Goal: Information Seeking & Learning: Learn about a topic

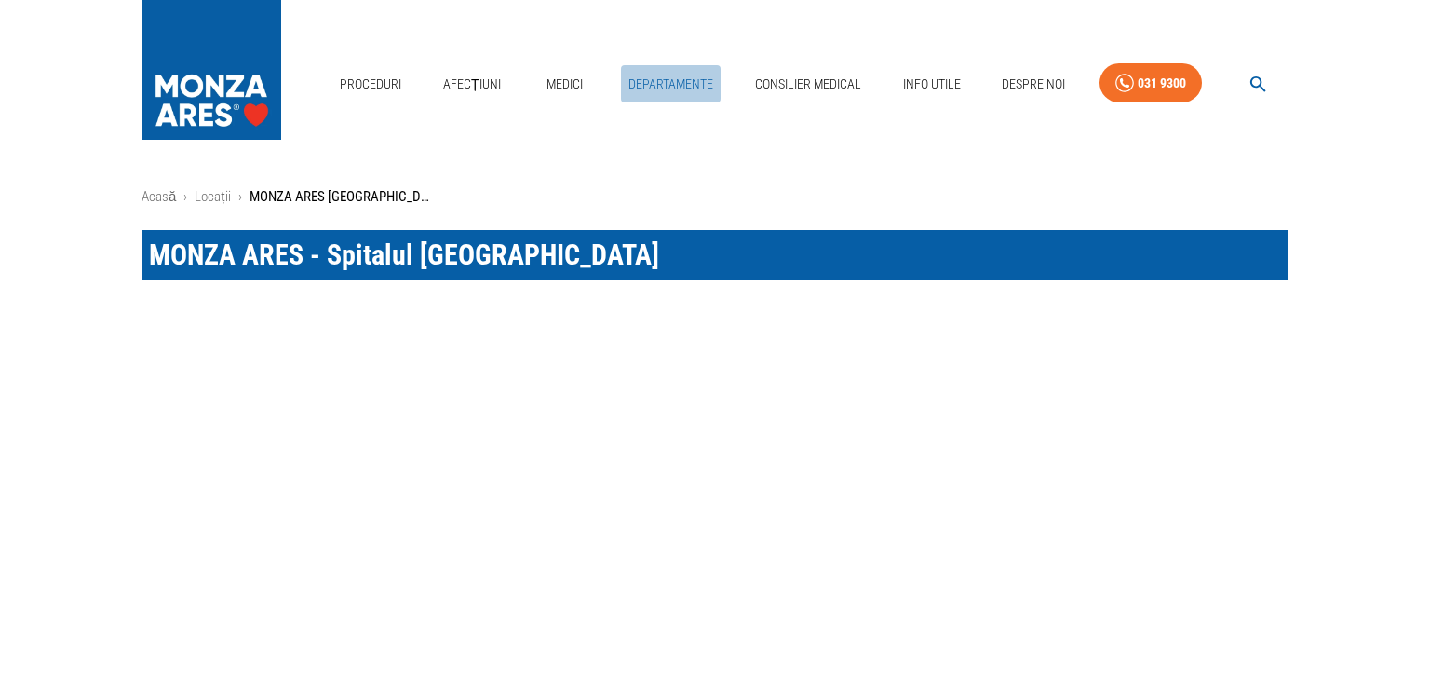
click at [702, 79] on link "Departamente" at bounding box center [671, 84] width 100 height 38
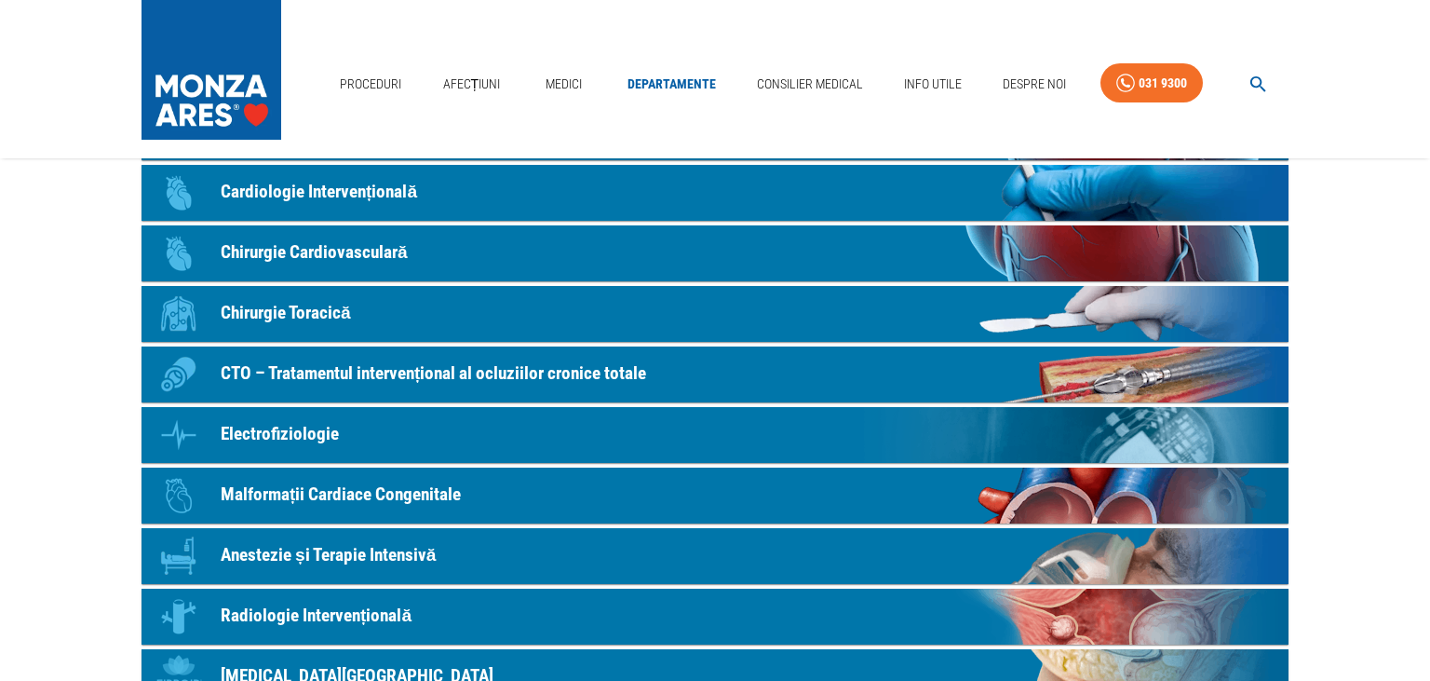
scroll to position [98, 0]
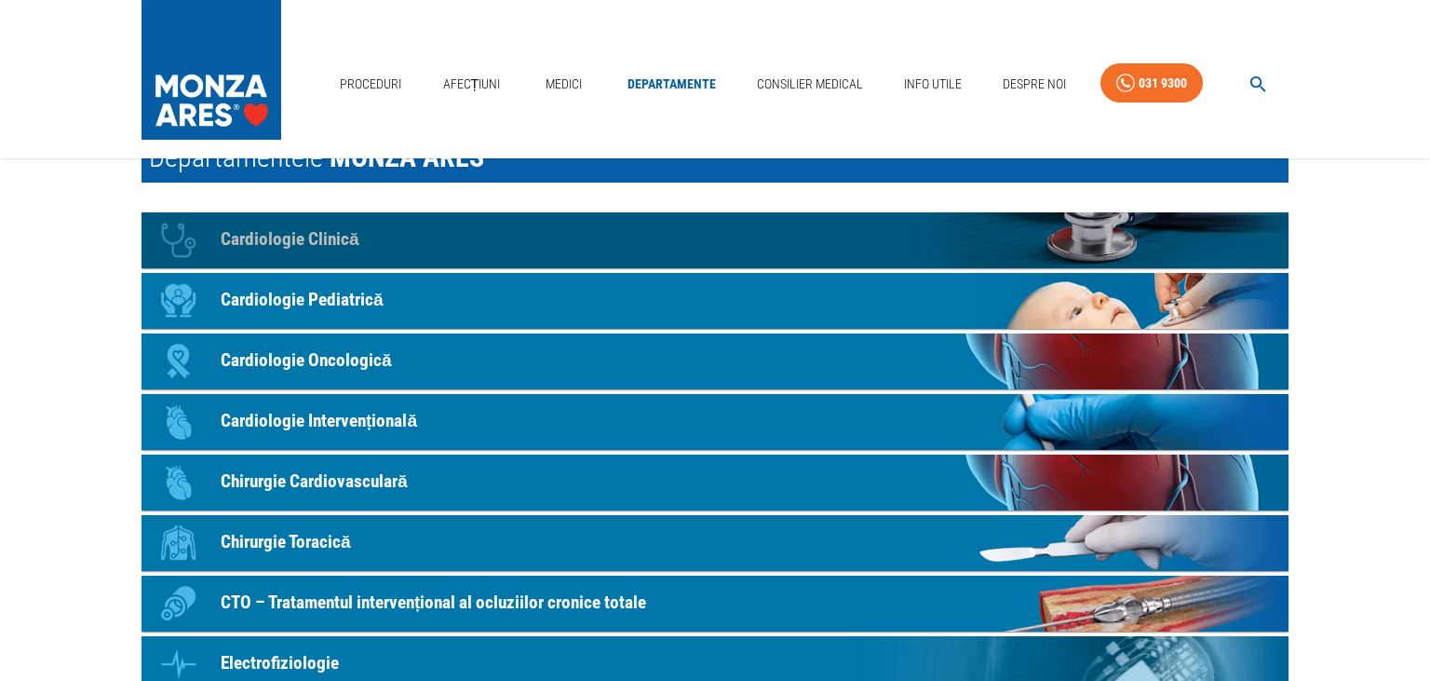
click at [328, 237] on p "Cardiologie Clinică" at bounding box center [290, 239] width 139 height 27
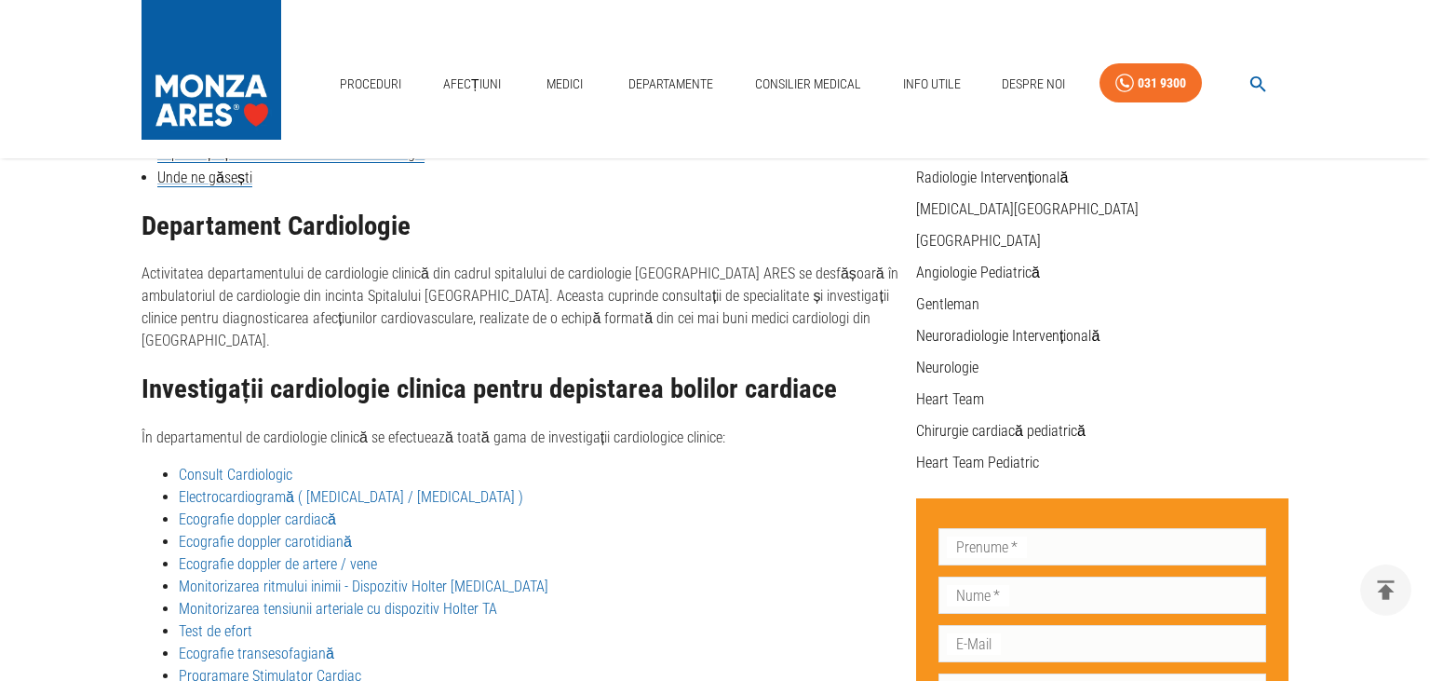
scroll to position [446, 0]
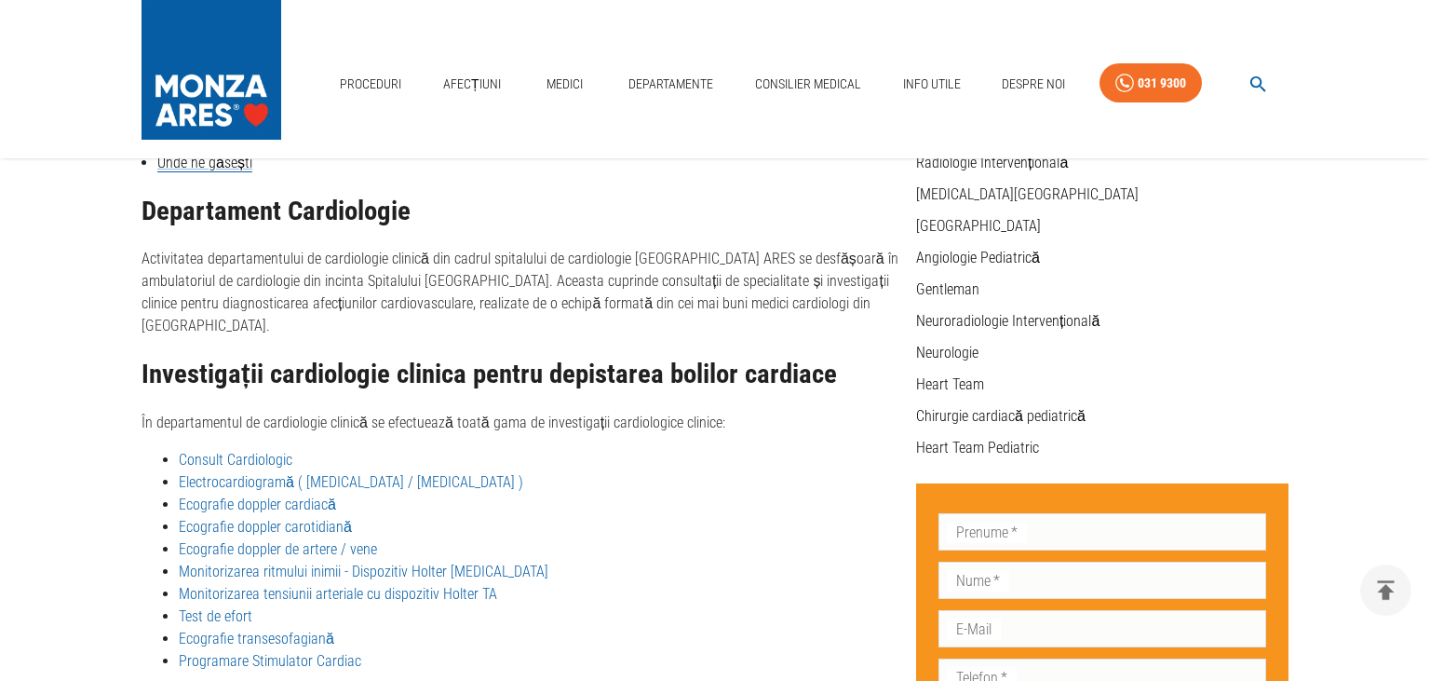
click at [214, 451] on link "Consult Cardiologic" at bounding box center [236, 460] width 114 height 18
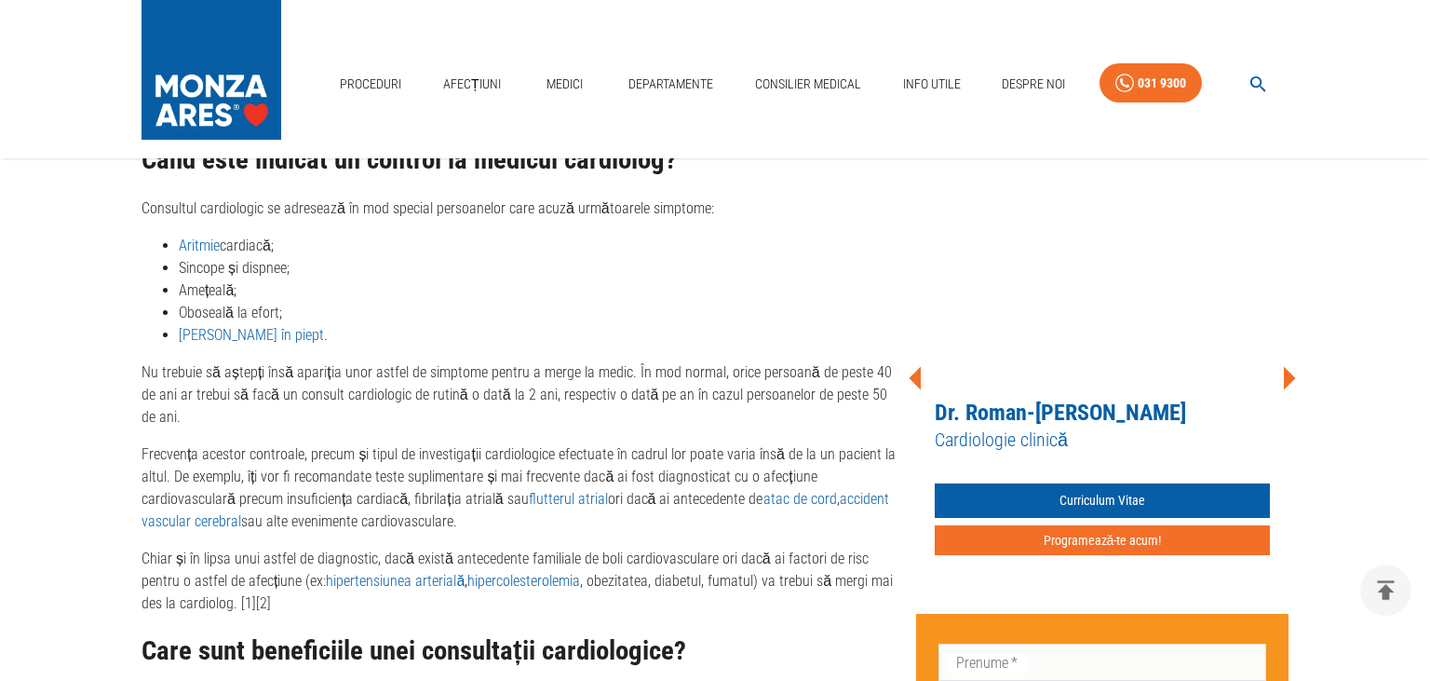
scroll to position [1573, 0]
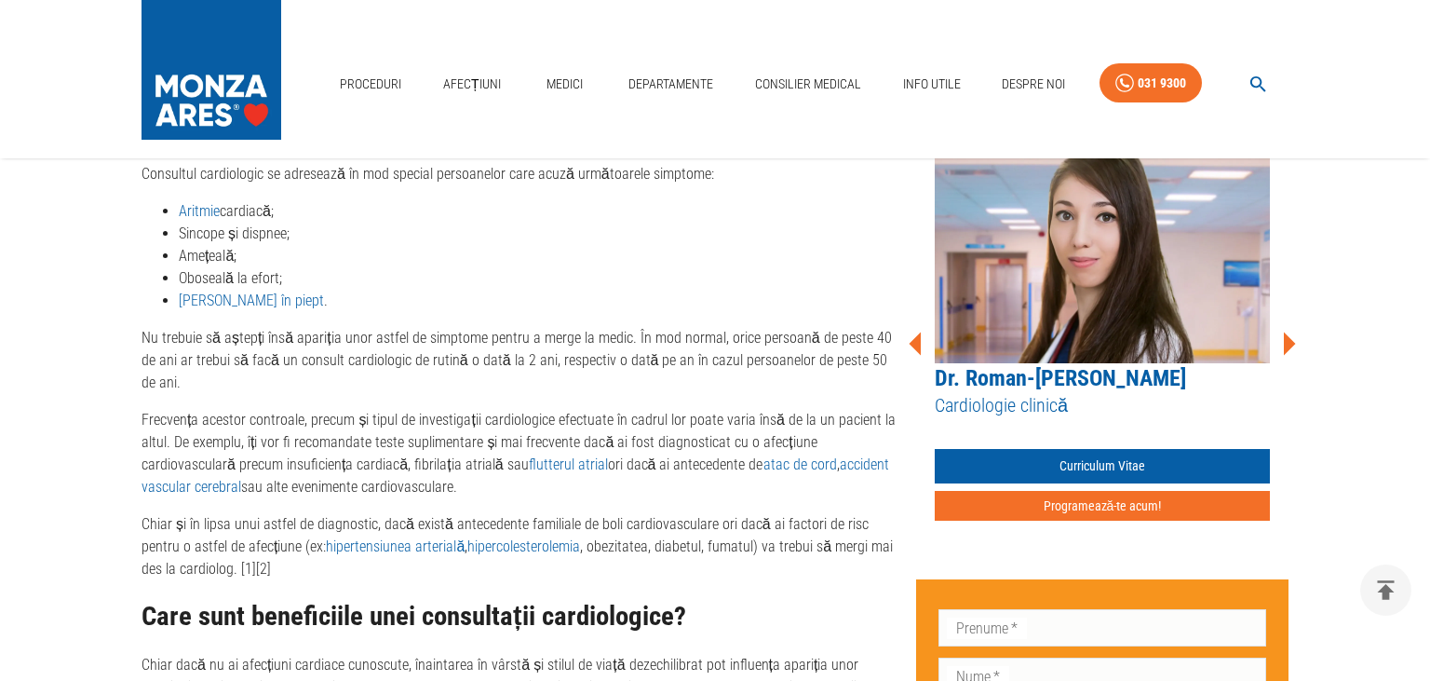
click at [1291, 331] on icon at bounding box center [1290, 342] width 12 height 23
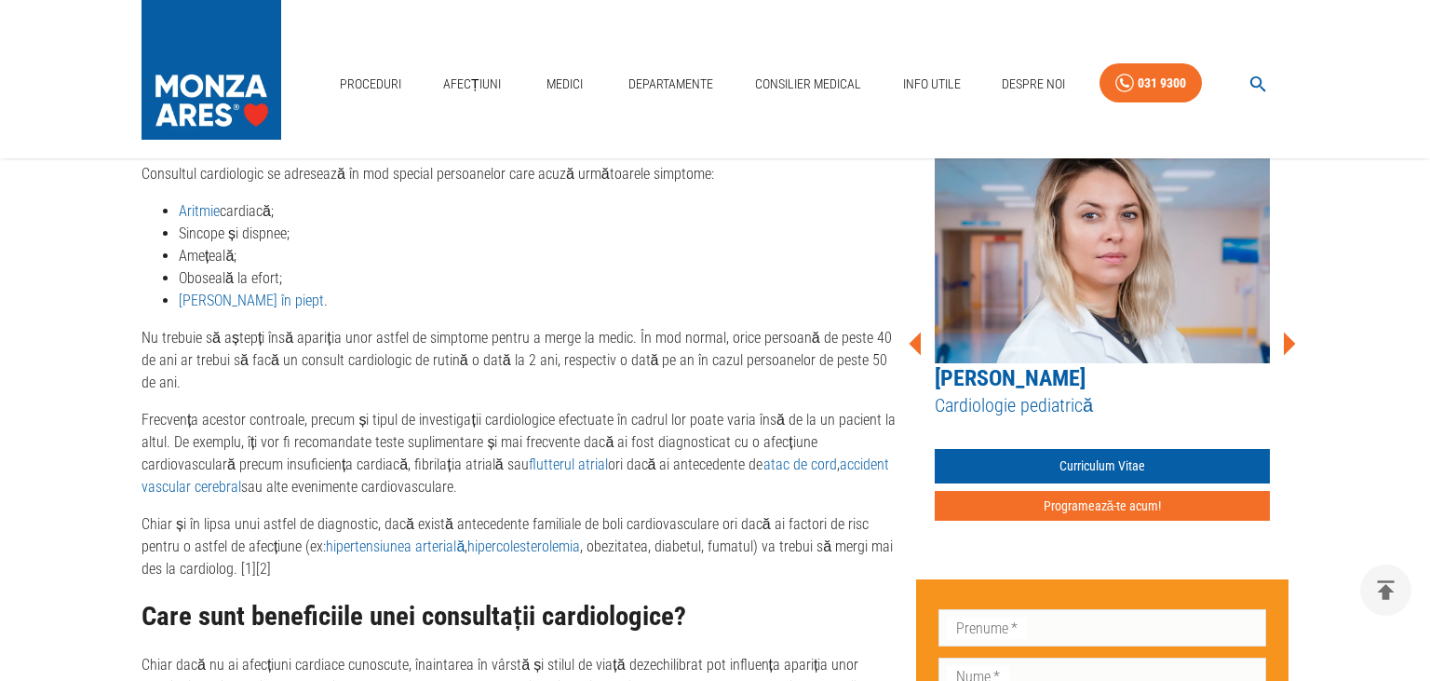
click at [1291, 331] on icon at bounding box center [1290, 342] width 12 height 23
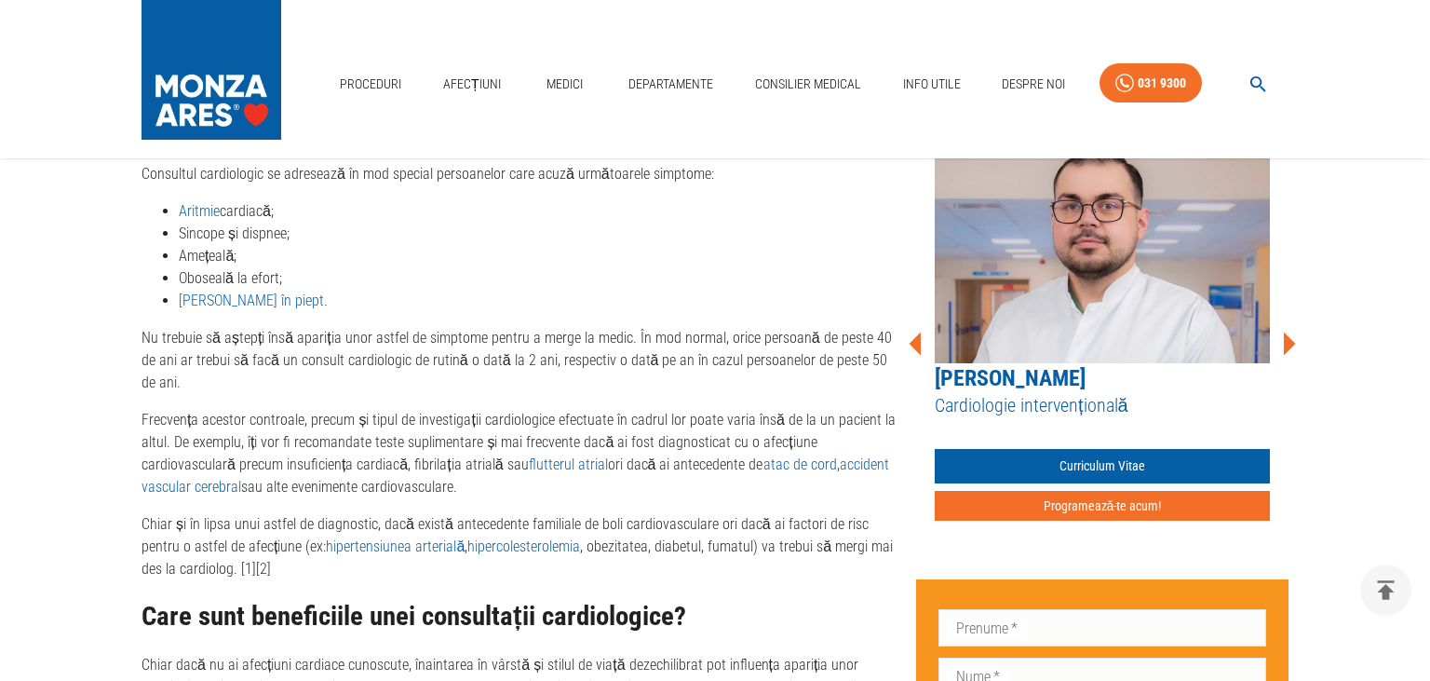
click at [1291, 331] on icon at bounding box center [1290, 342] width 12 height 23
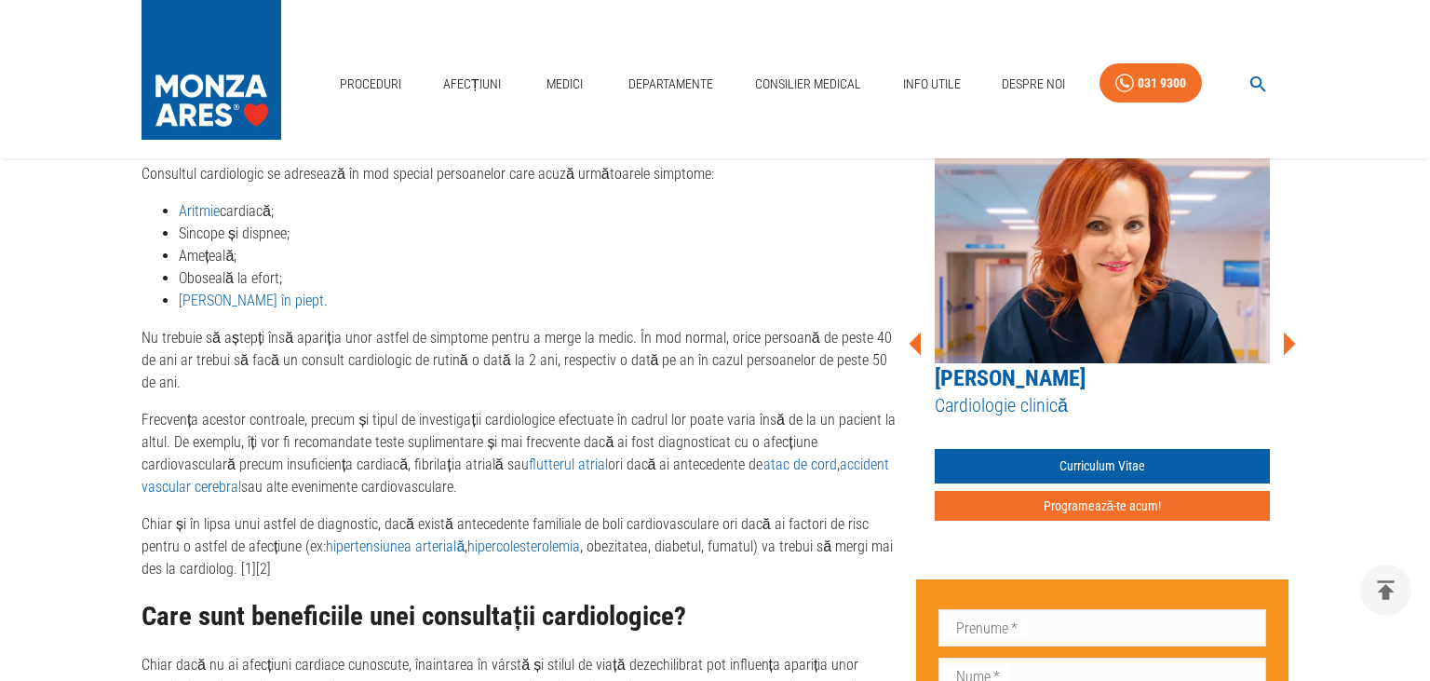
click at [1291, 331] on icon at bounding box center [1290, 342] width 12 height 23
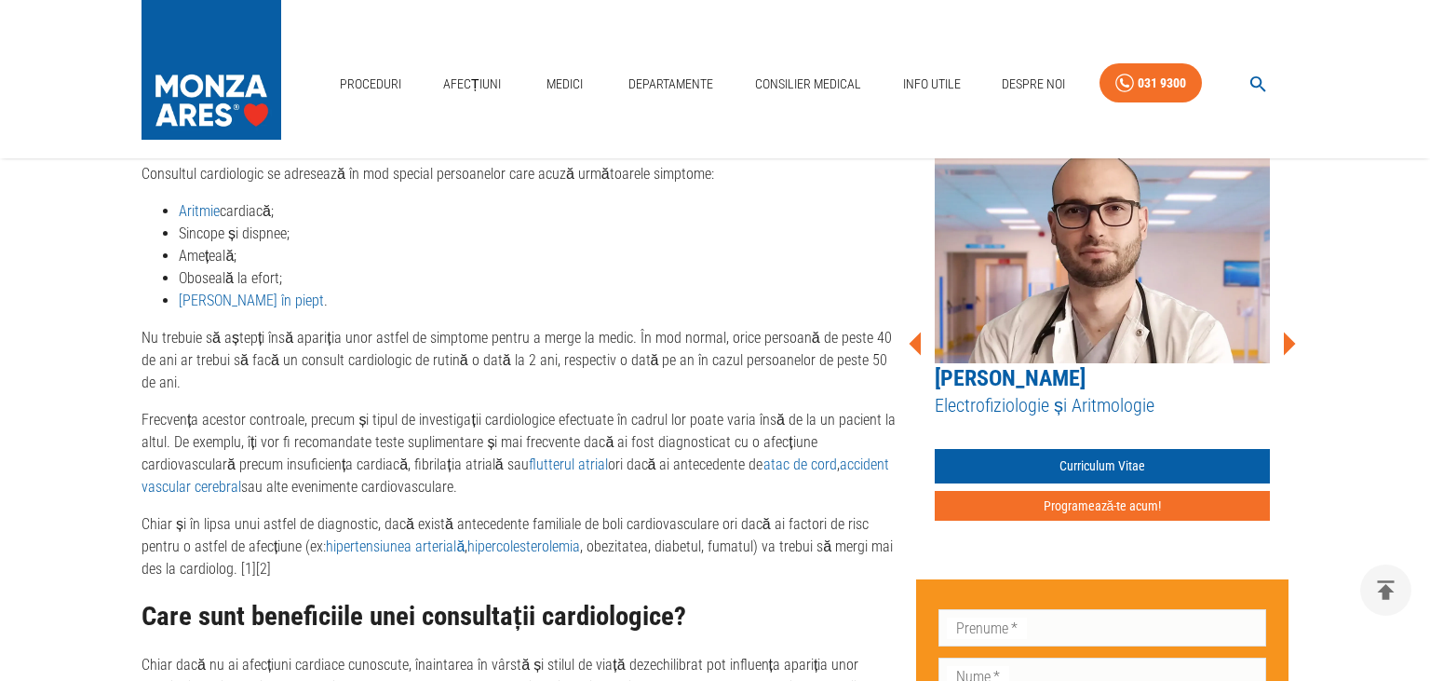
click at [1291, 331] on icon at bounding box center [1290, 342] width 12 height 23
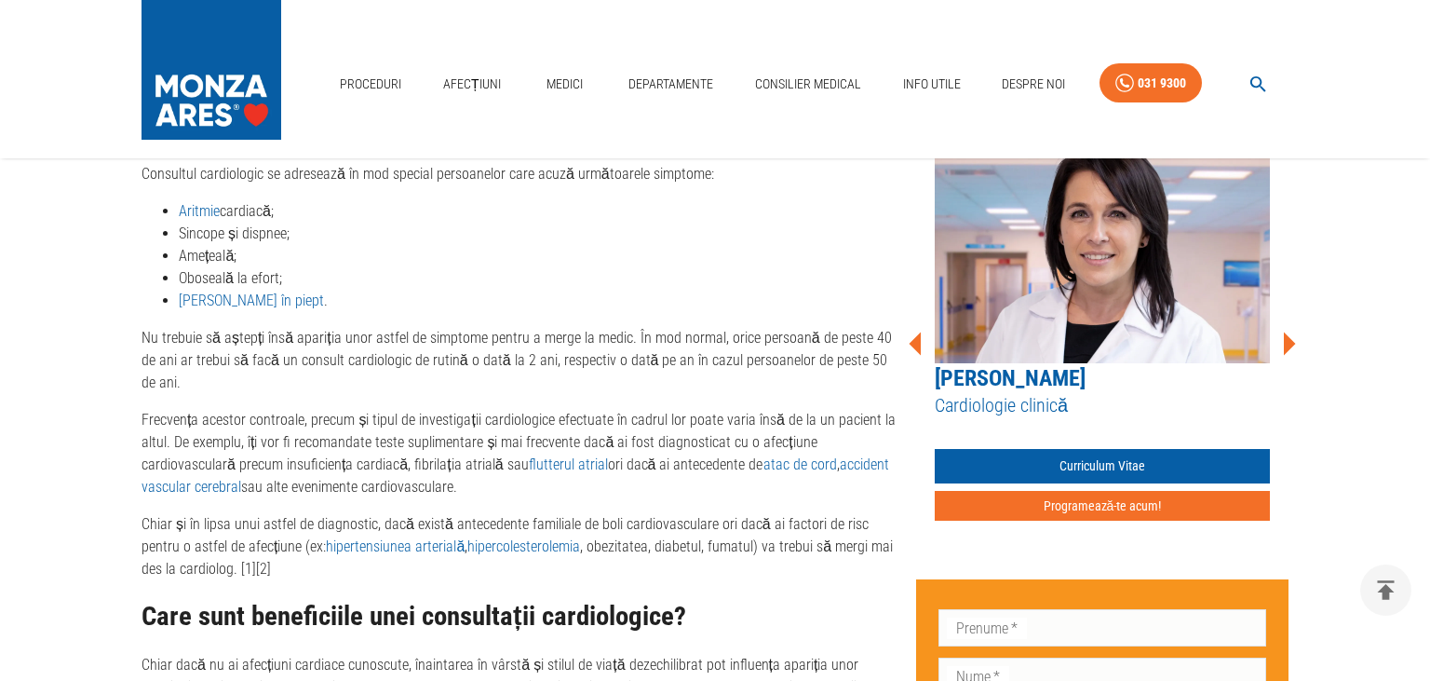
click at [1291, 331] on icon at bounding box center [1290, 342] width 12 height 23
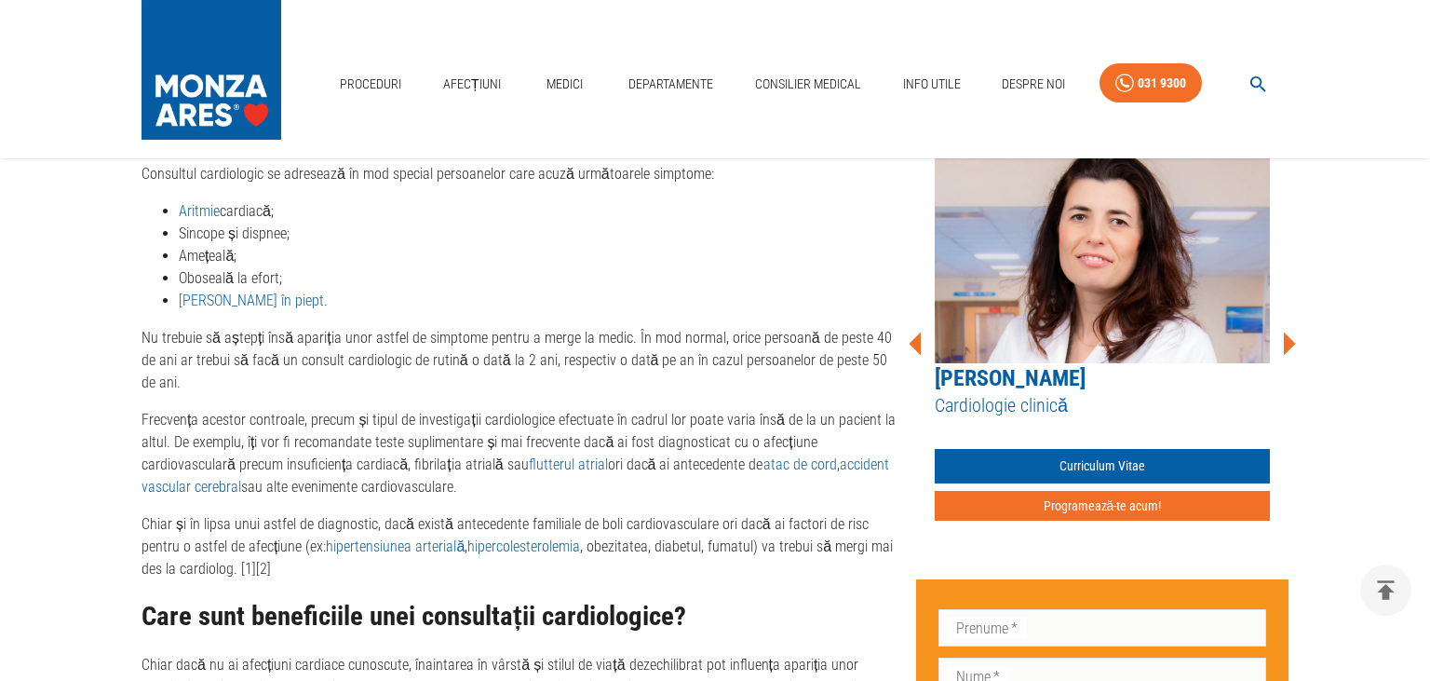
click at [1291, 331] on icon at bounding box center [1290, 342] width 12 height 23
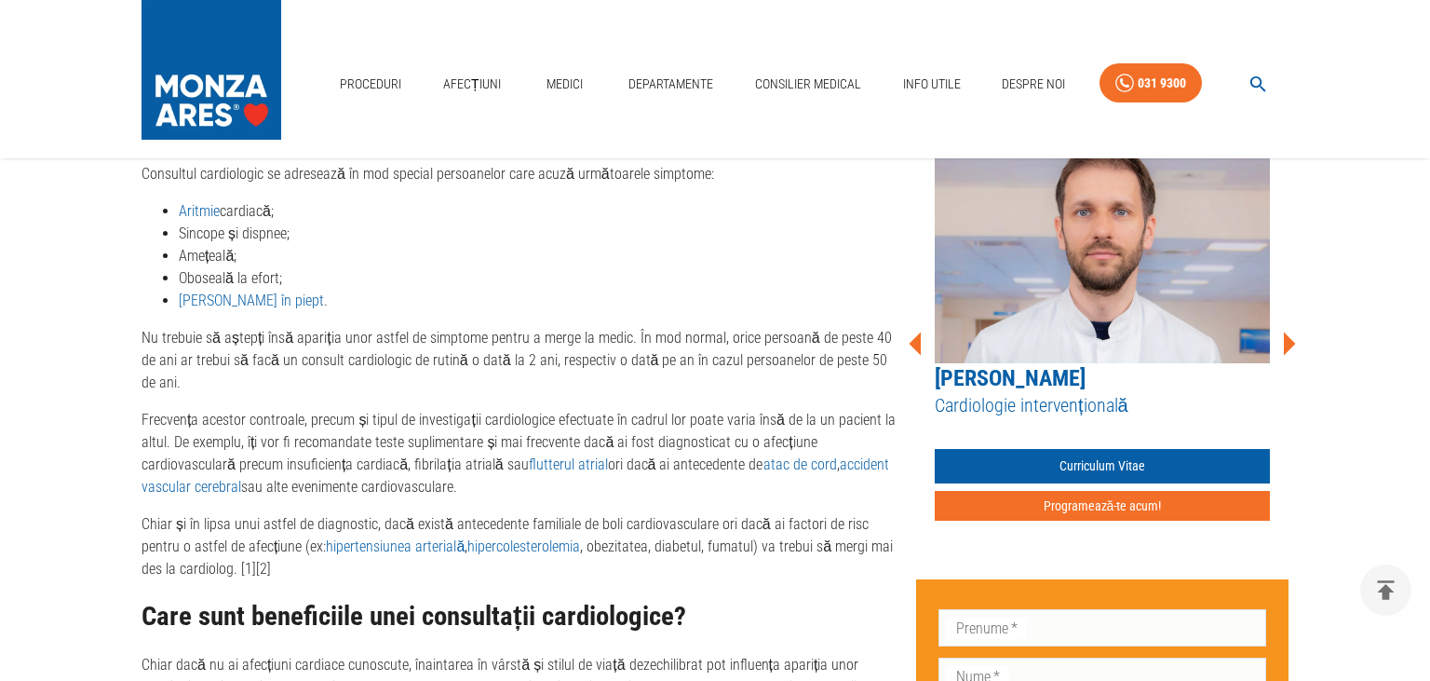
click at [1291, 331] on icon at bounding box center [1290, 342] width 12 height 23
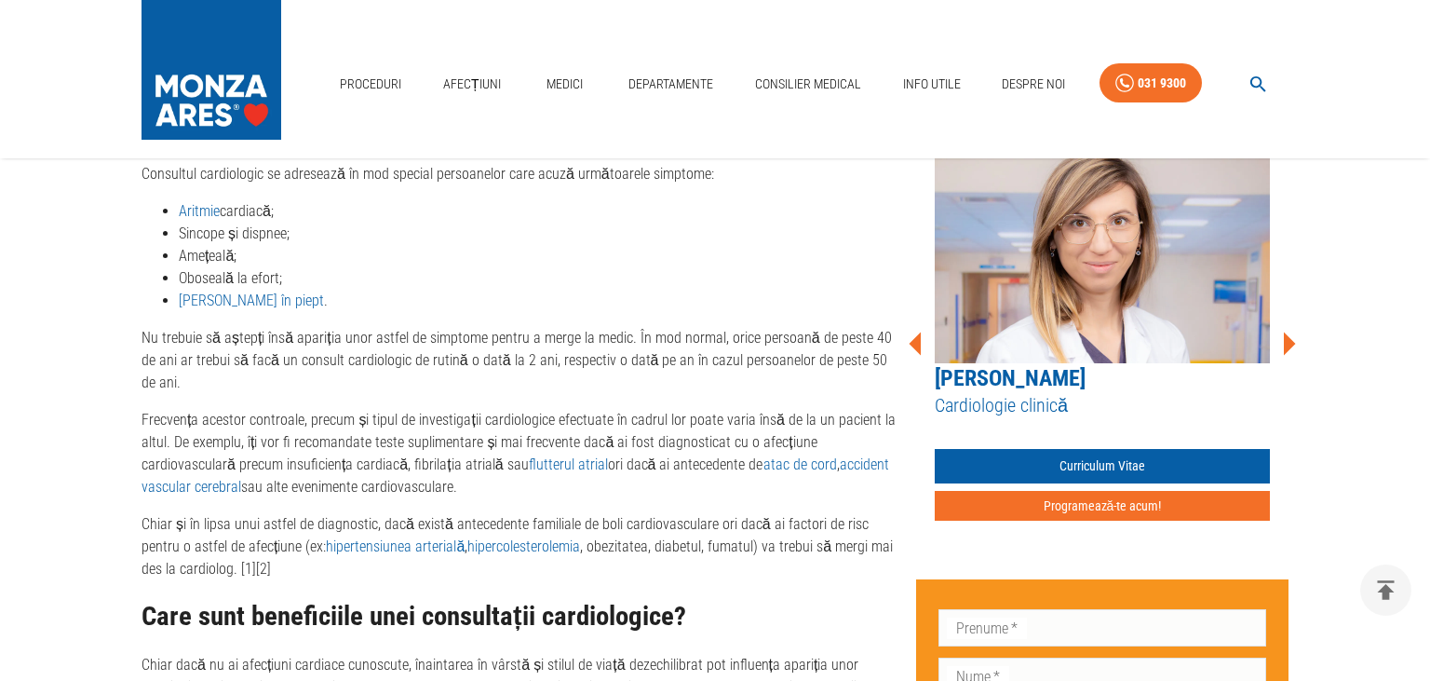
click at [1291, 331] on icon at bounding box center [1290, 342] width 12 height 23
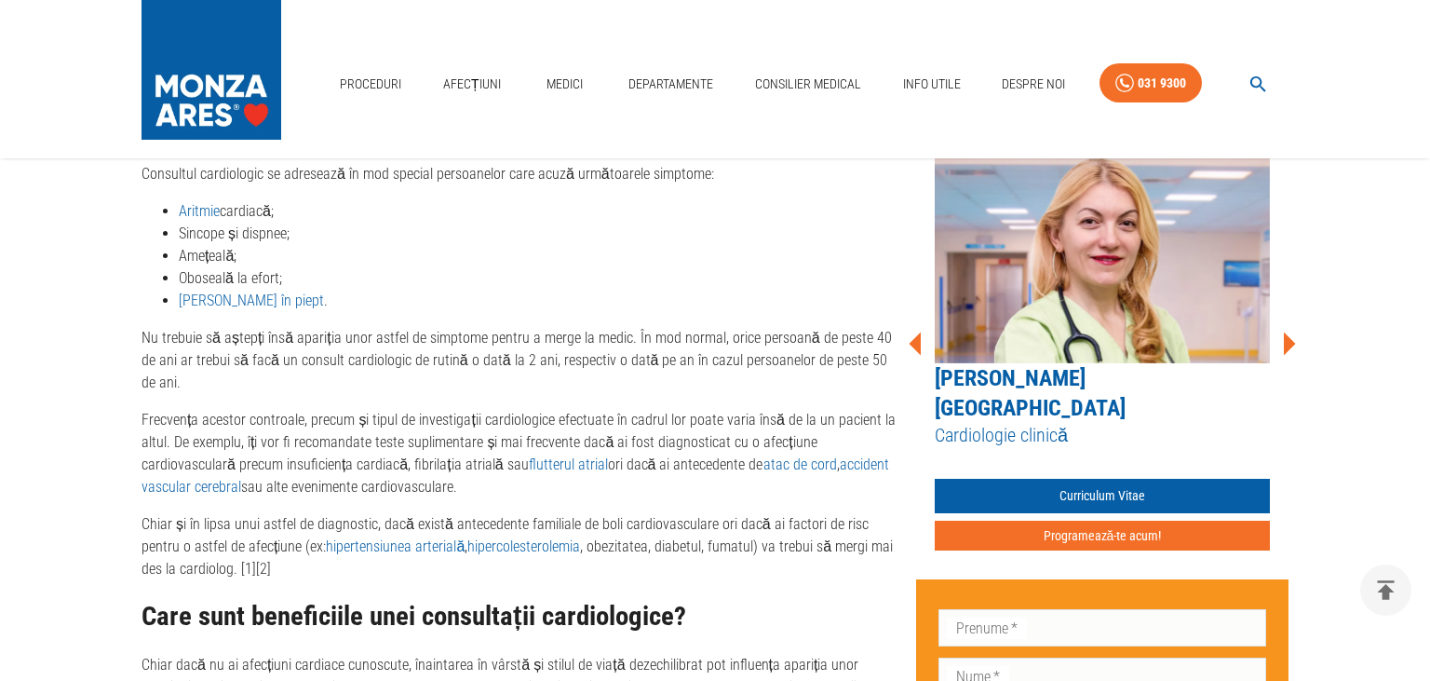
click at [1291, 331] on icon at bounding box center [1290, 342] width 12 height 23
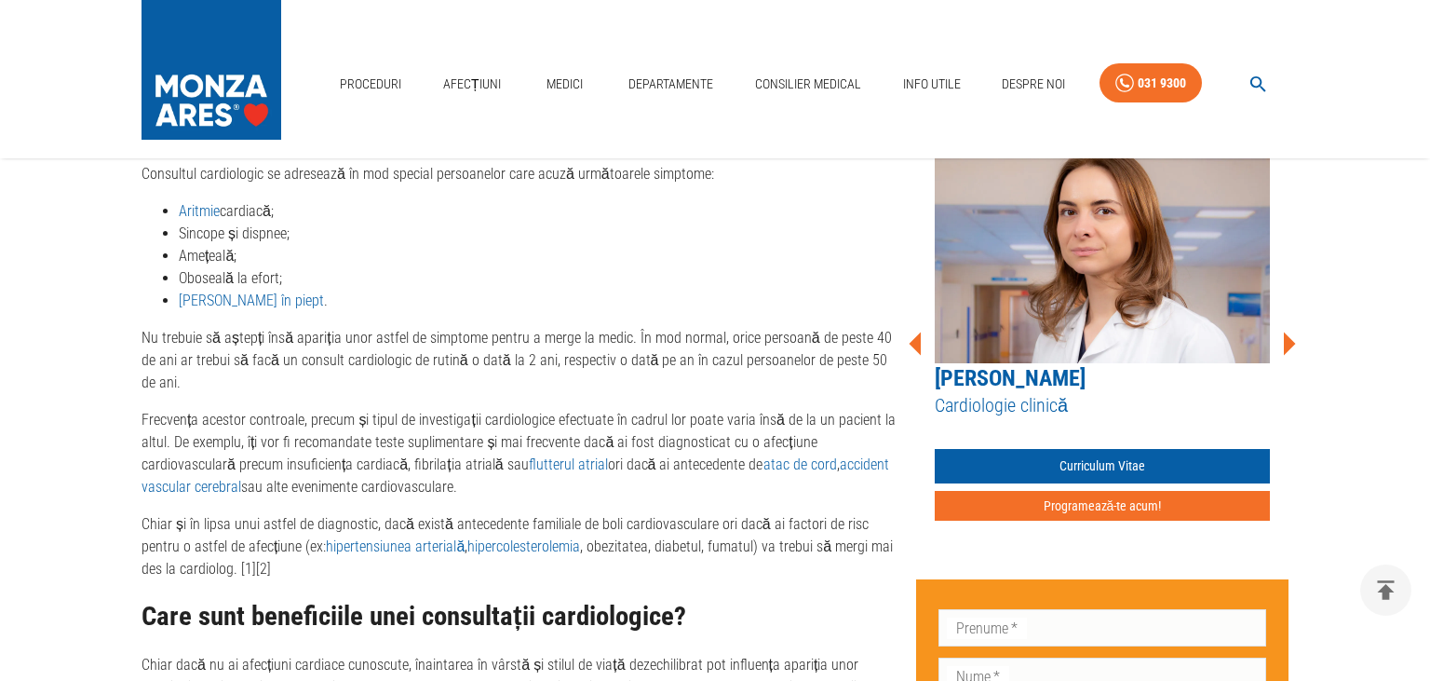
click at [1291, 331] on icon at bounding box center [1290, 342] width 12 height 23
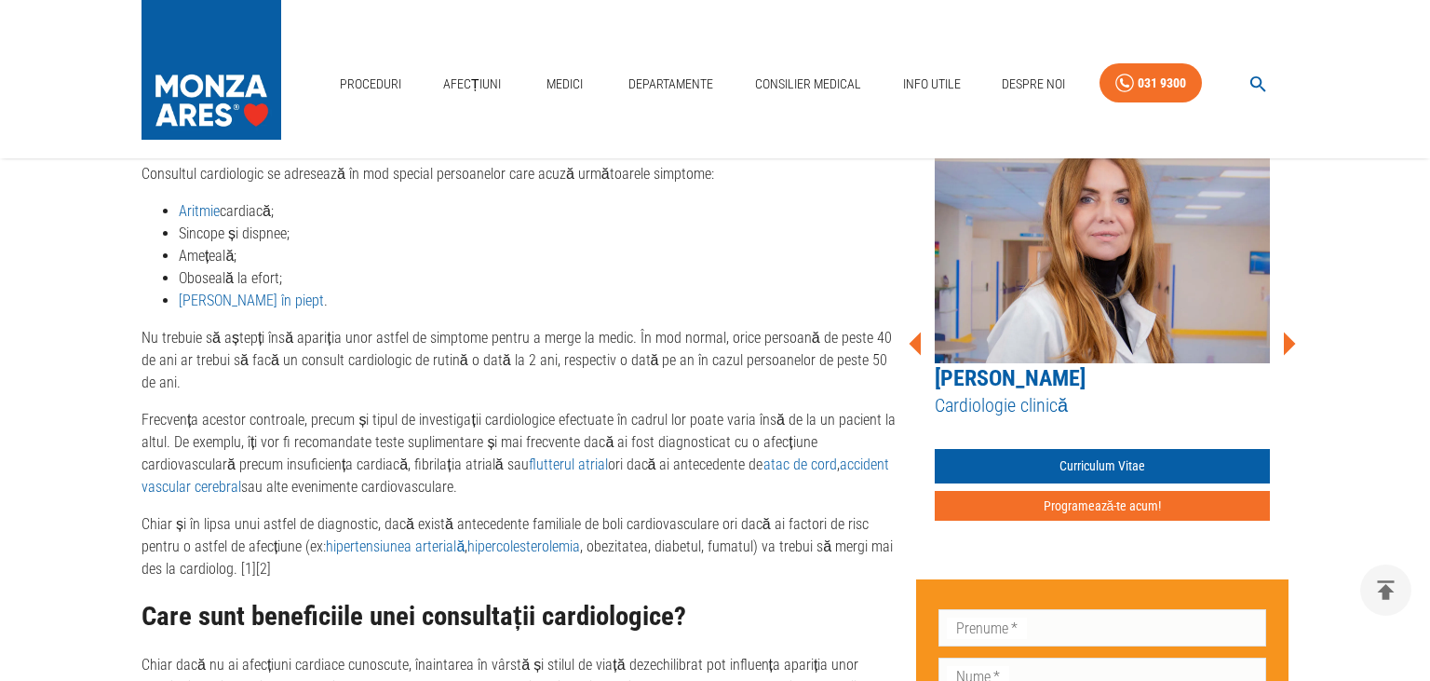
click at [1291, 331] on icon at bounding box center [1290, 342] width 12 height 23
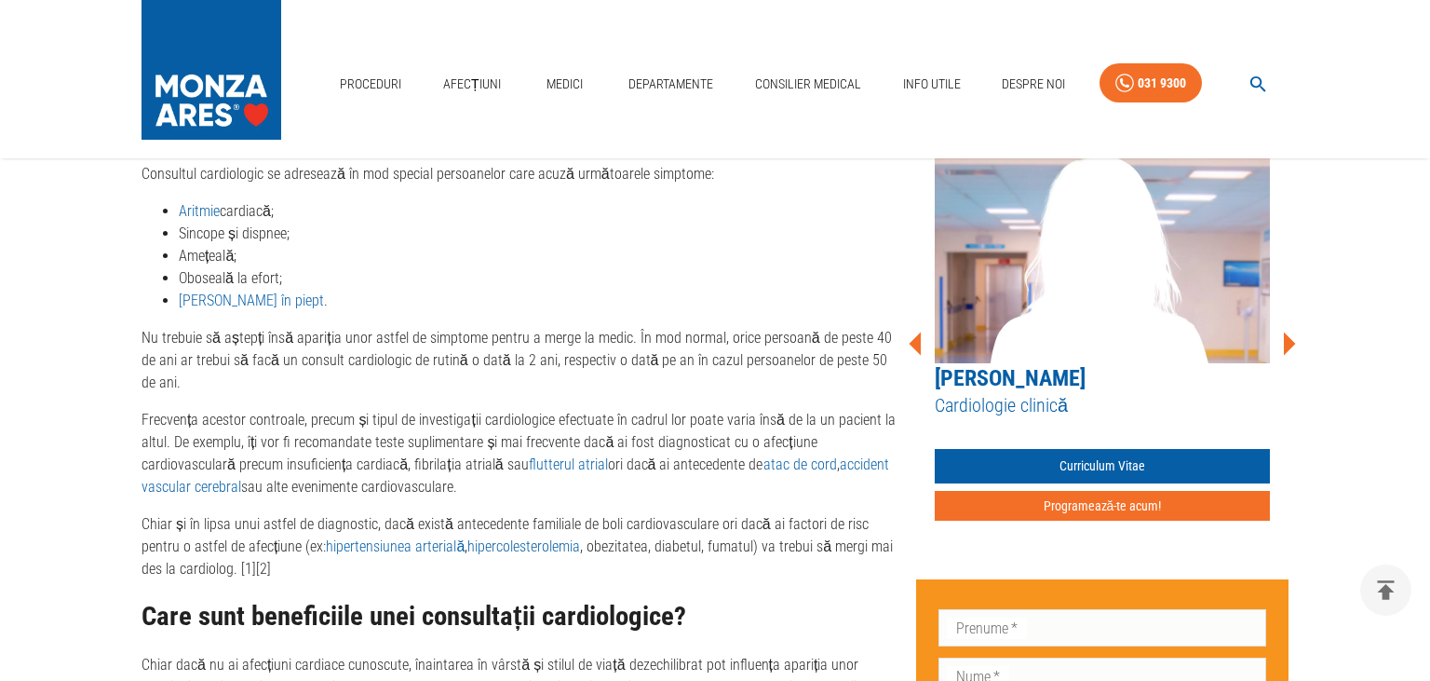
click at [1291, 331] on icon at bounding box center [1290, 342] width 12 height 23
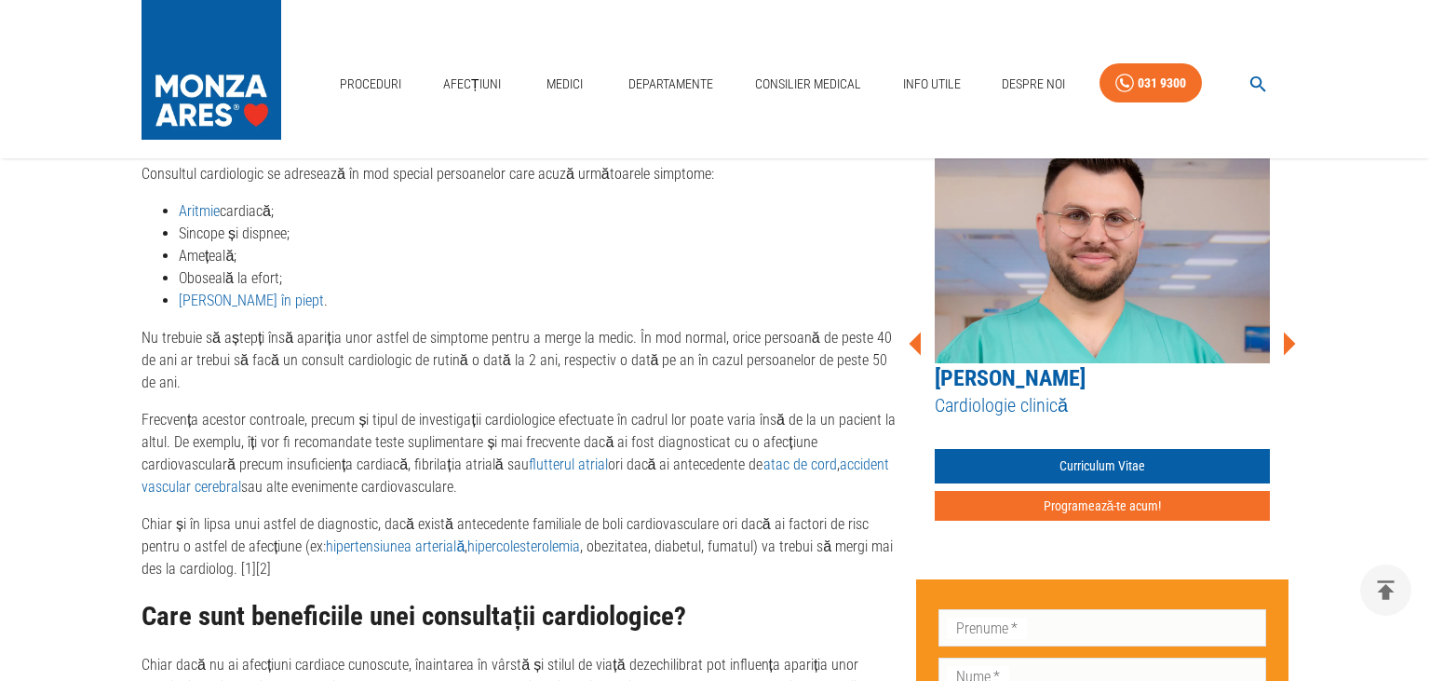
click at [1291, 331] on icon at bounding box center [1290, 342] width 12 height 23
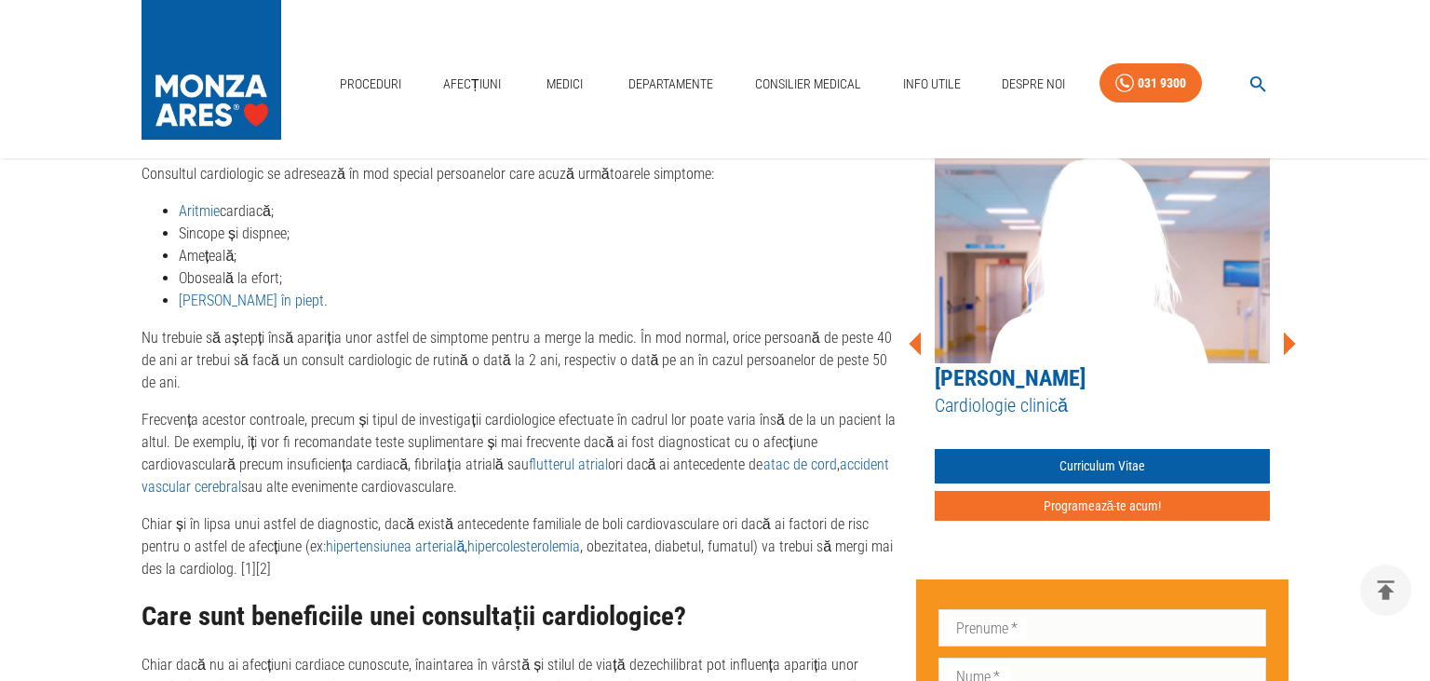
click at [1291, 331] on icon at bounding box center [1290, 342] width 12 height 23
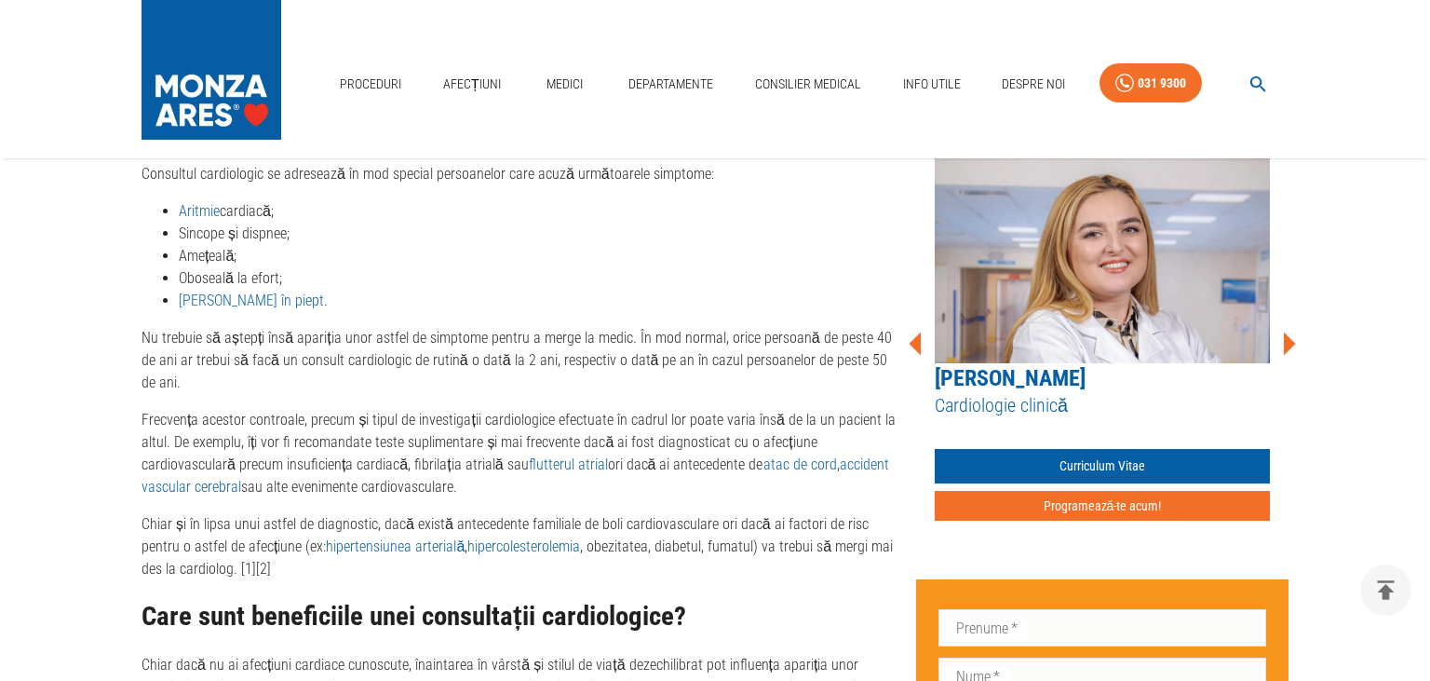
click at [1291, 331] on icon at bounding box center [1290, 342] width 12 height 23
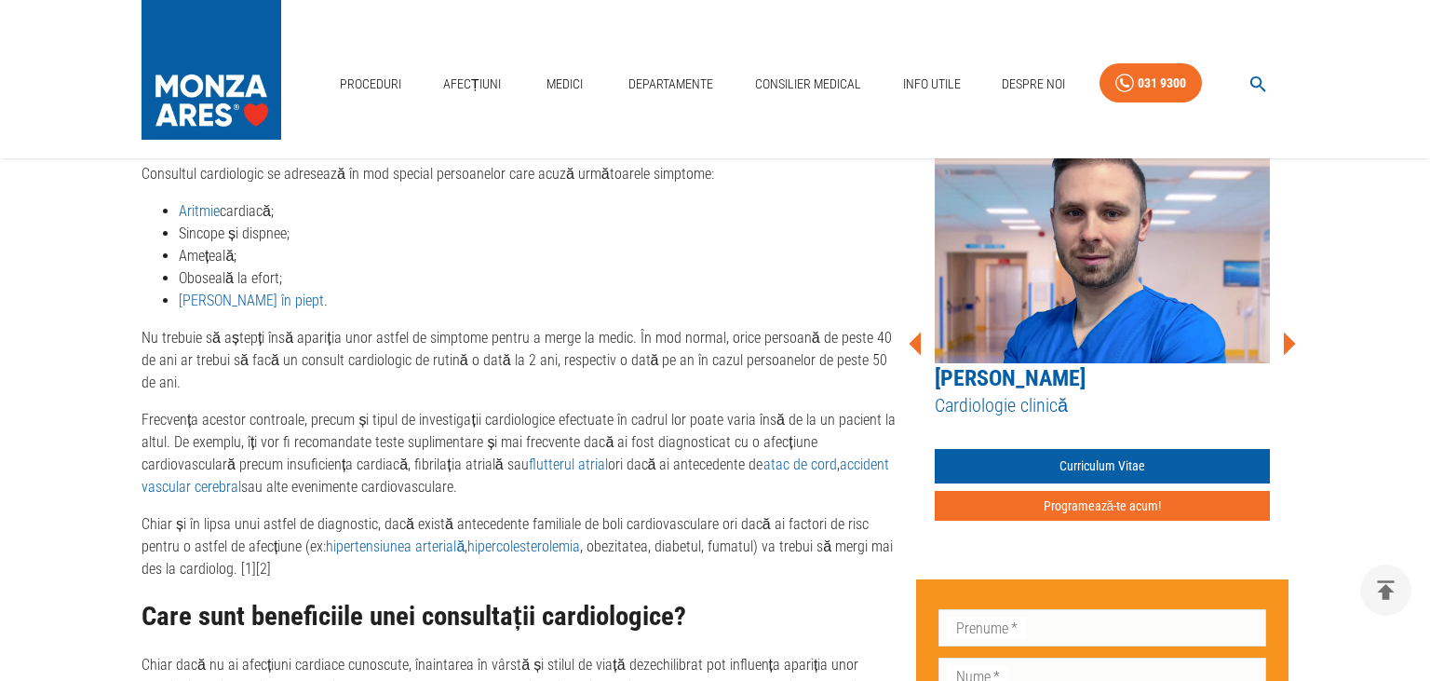
click at [1291, 331] on icon at bounding box center [1290, 342] width 12 height 23
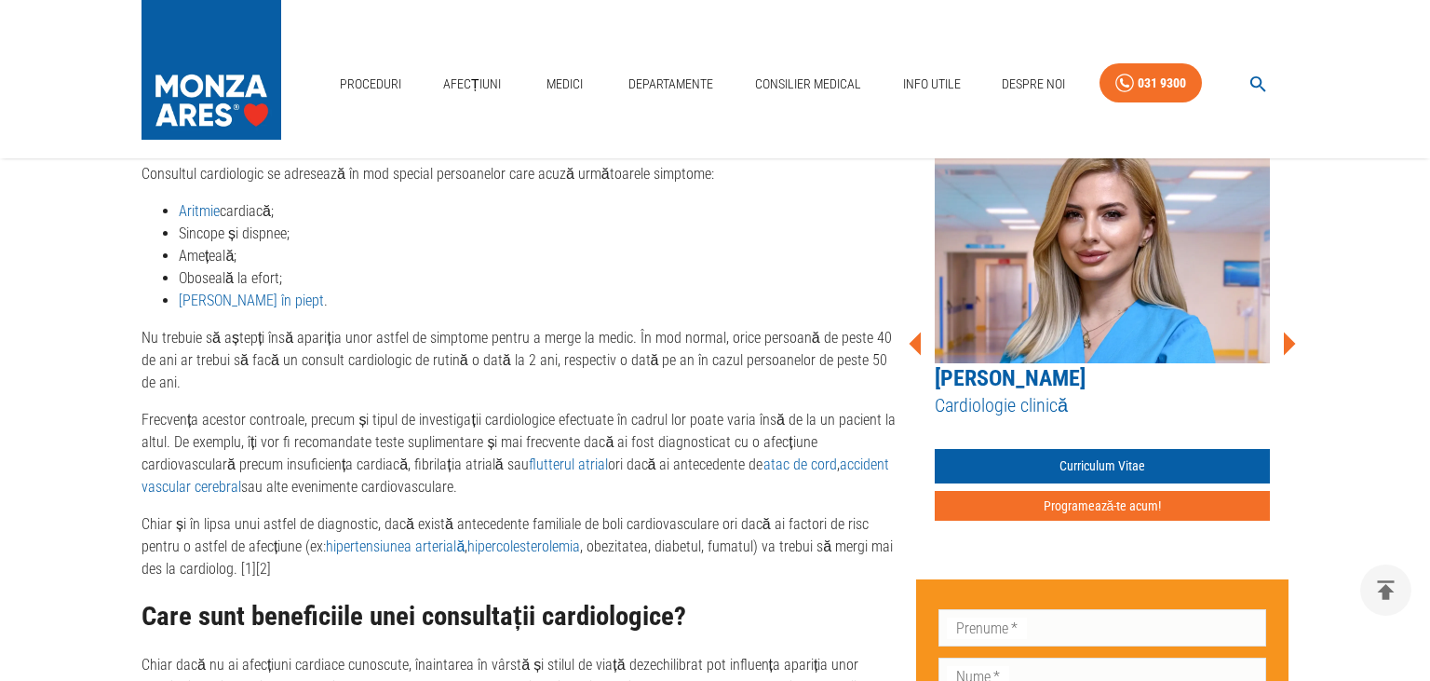
click at [1291, 331] on icon at bounding box center [1290, 342] width 12 height 23
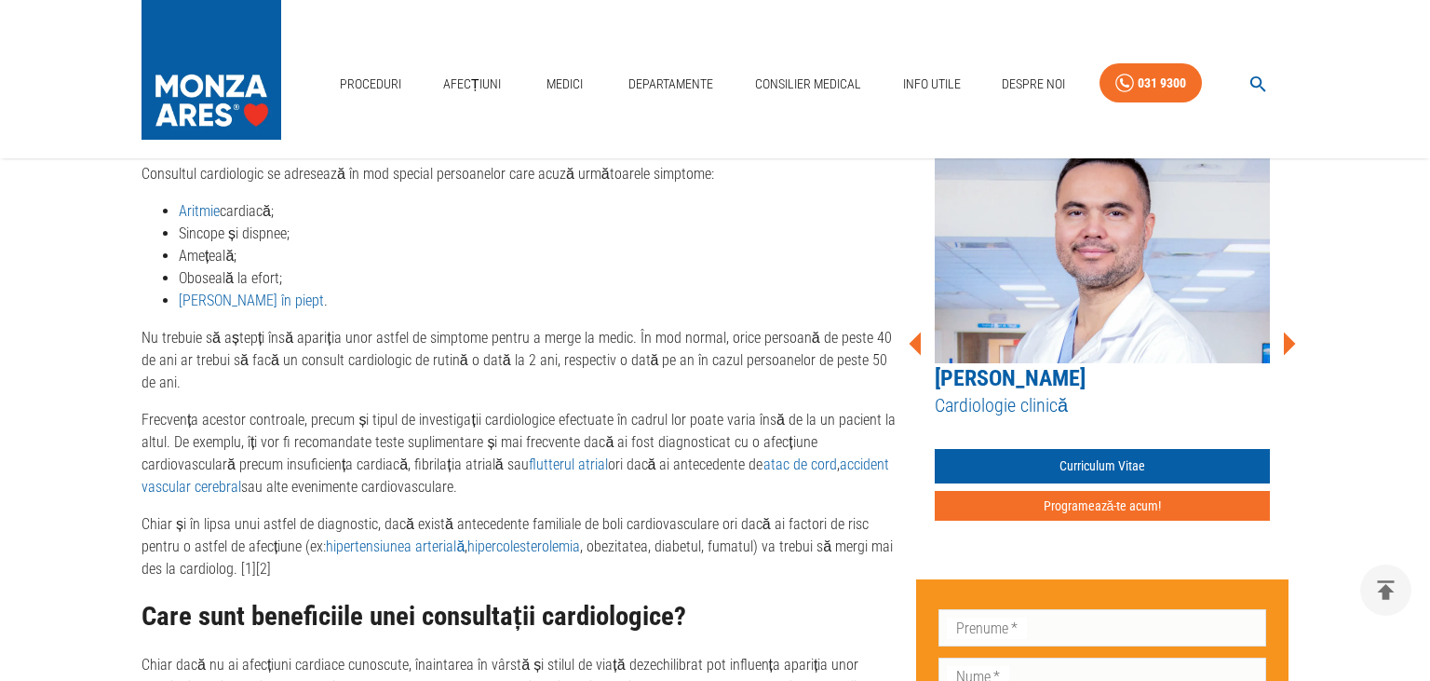
click at [1091, 257] on img at bounding box center [1102, 246] width 335 height 233
click at [1095, 277] on img at bounding box center [1102, 246] width 335 height 233
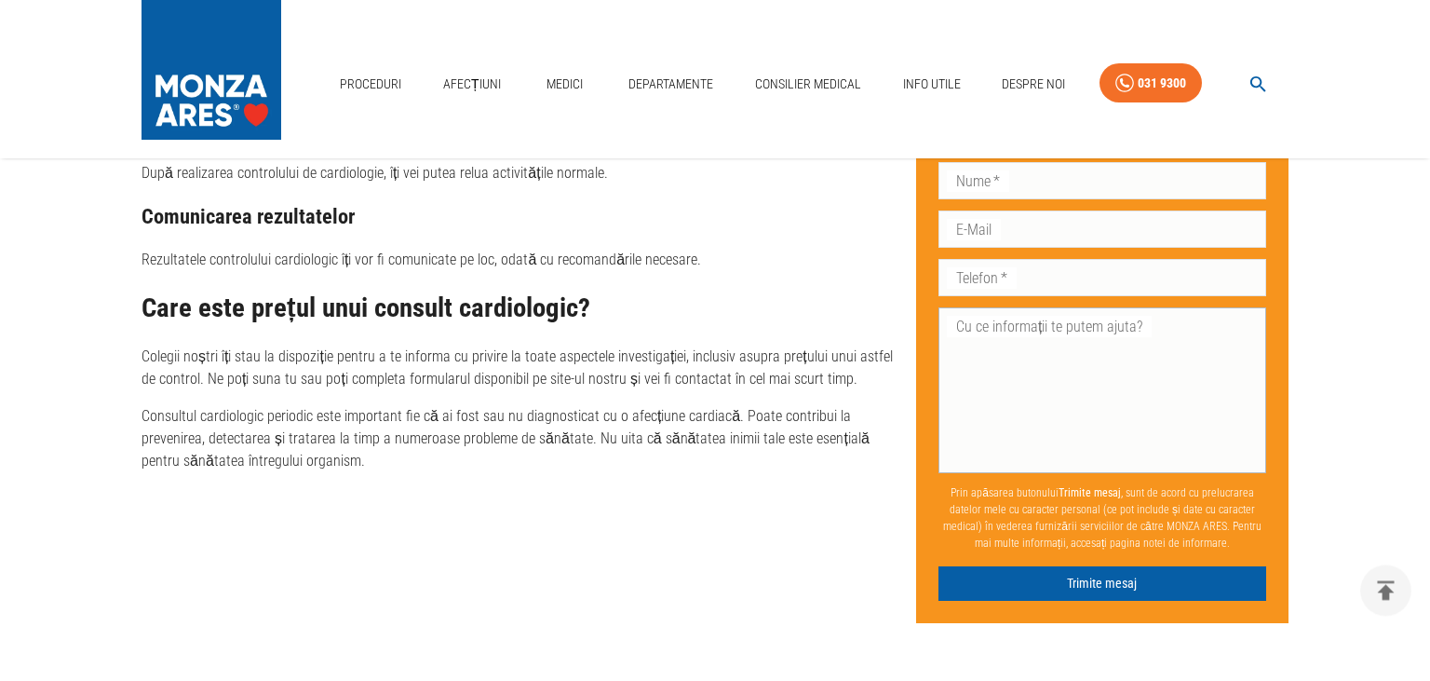
scroll to position [2752, 0]
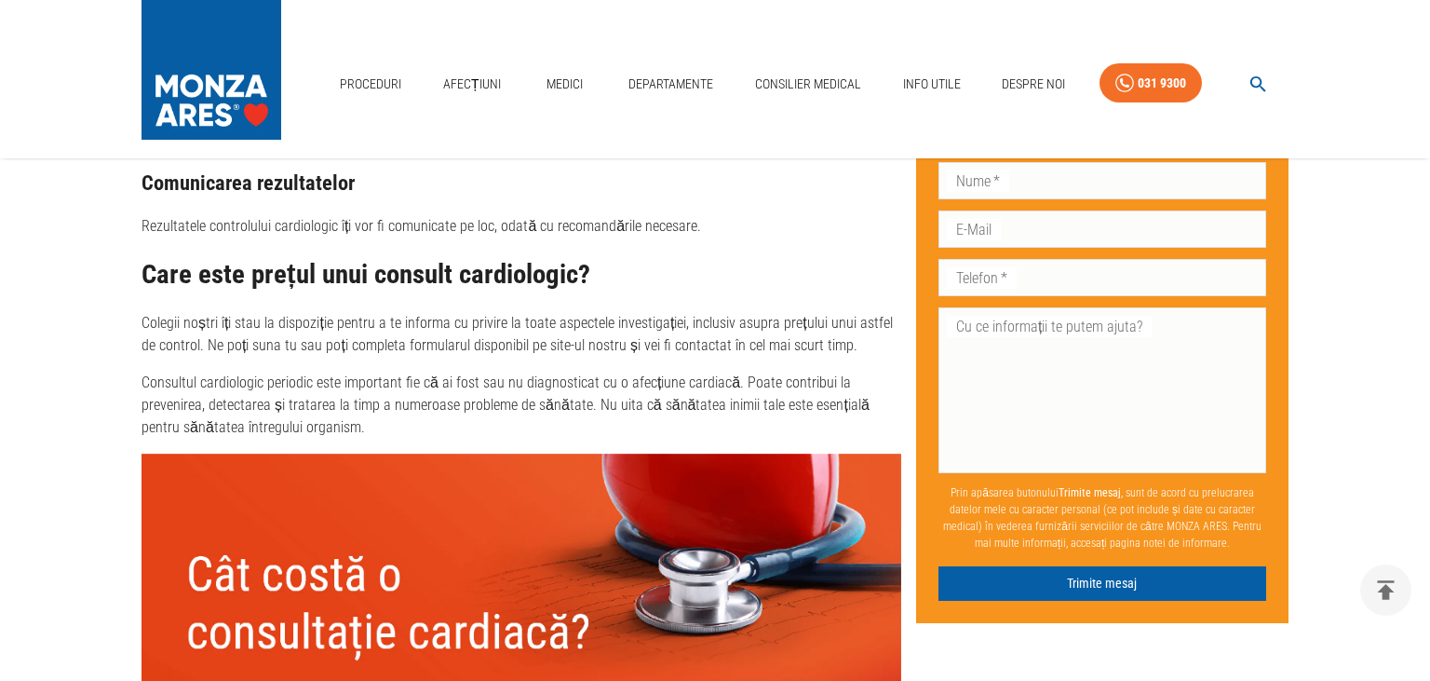
click at [501, 625] on img at bounding box center [522, 605] width 760 height 304
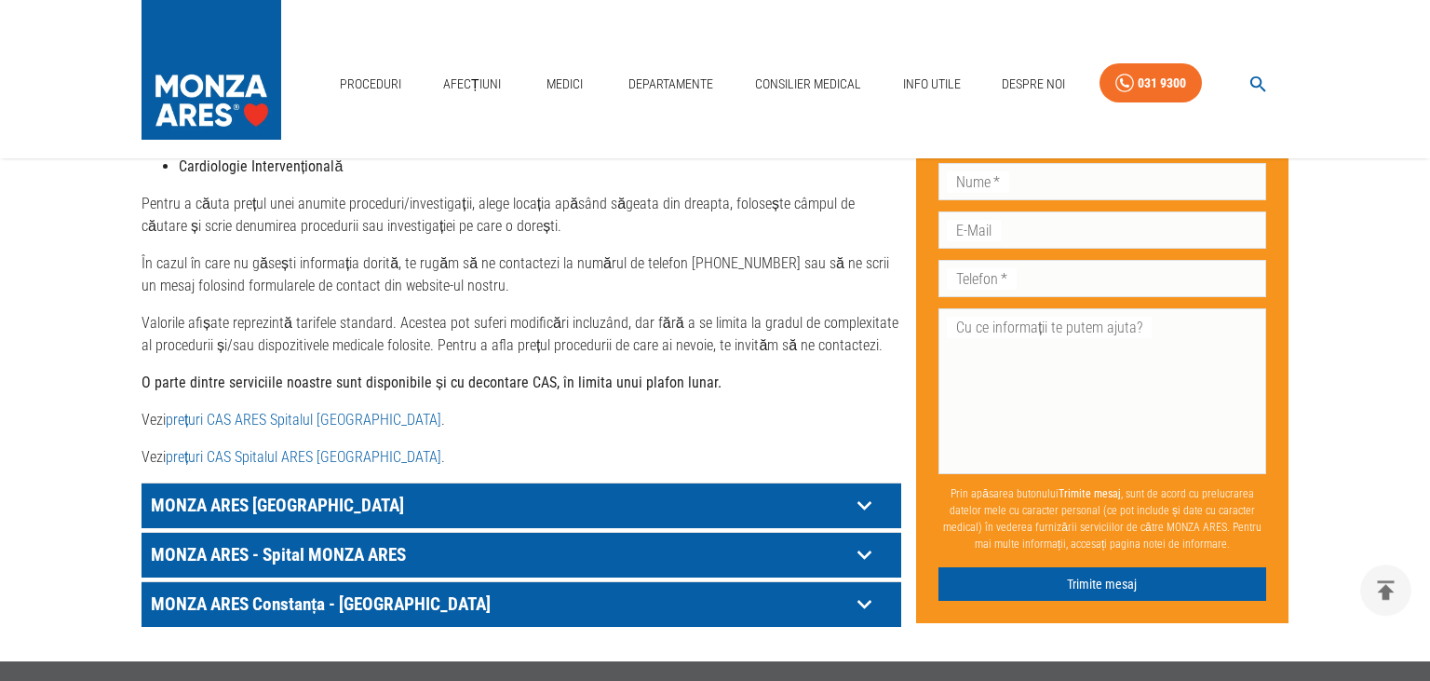
scroll to position [983, 0]
